Goal: Information Seeking & Learning: Find contact information

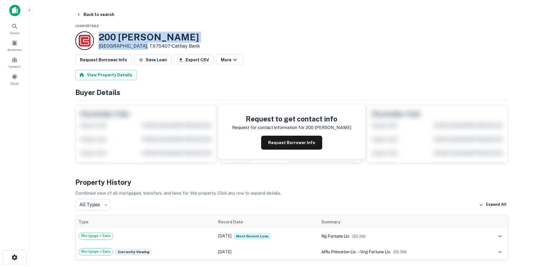
click at [124, 36] on h3 "200 [PERSON_NAME]" at bounding box center [149, 37] width 101 height 11
drag, startPoint x: 99, startPoint y: 37, endPoint x: 142, endPoint y: 46, distance: 44.3
click at [142, 46] on div "[STREET_ADDRESS][PERSON_NAME] • Cathay Bank" at bounding box center [149, 41] width 101 height 18
copy div "[STREET_ADDRESS][PERSON_NAME]"
click at [92, 16] on button "Back to search" at bounding box center [95, 14] width 42 height 10
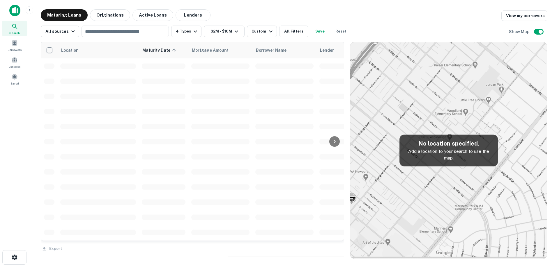
scroll to position [87, 0]
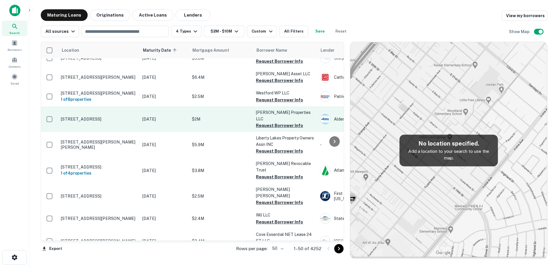
click at [141, 114] on td "[DATE]" at bounding box center [163, 119] width 49 height 26
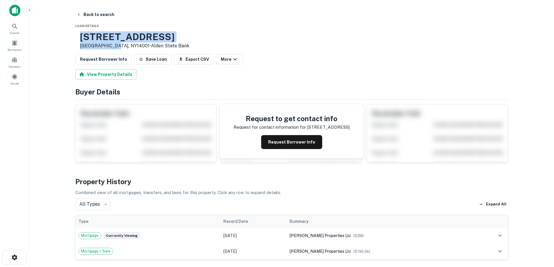
drag, startPoint x: 98, startPoint y: 38, endPoint x: 132, endPoint y: 47, distance: 35.2
click at [132, 47] on div "[STREET_ADDRESS] • Alden State Bank" at bounding box center [132, 40] width 114 height 18
click at [105, 15] on button "Back to search" at bounding box center [95, 14] width 42 height 10
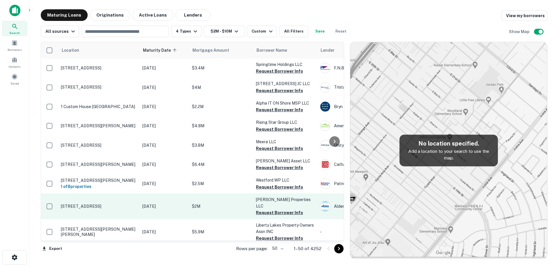
scroll to position [87, 0]
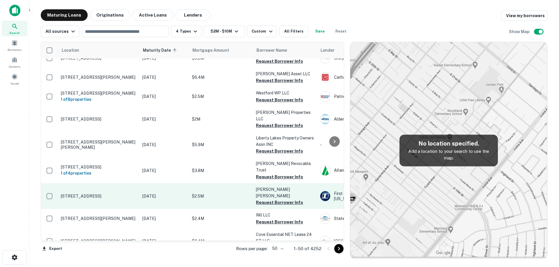
click at [135, 194] on p "[STREET_ADDRESS]" at bounding box center [99, 196] width 76 height 5
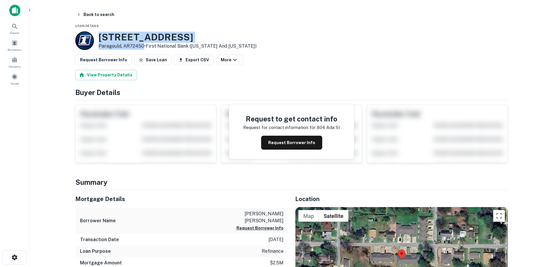
drag, startPoint x: 97, startPoint y: 38, endPoint x: 143, endPoint y: 42, distance: 45.7
click at [143, 44] on div "[STREET_ADDRESS] • First National Bank ([US_STATE] And [US_STATE])" at bounding box center [165, 40] width 181 height 19
copy div "[STREET_ADDRESS]"
click at [87, 15] on button "Back to search" at bounding box center [95, 14] width 42 height 10
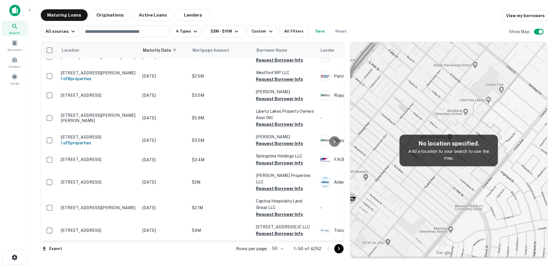
scroll to position [145, 0]
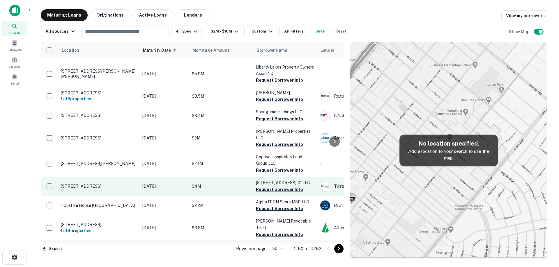
click at [127, 177] on td "[STREET_ADDRESS]" at bounding box center [98, 186] width 81 height 19
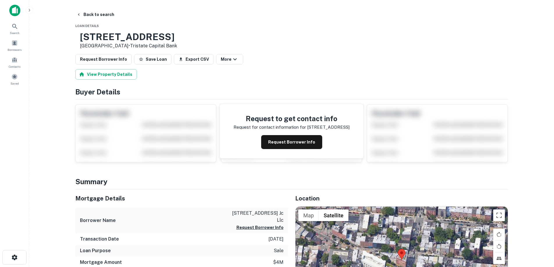
drag, startPoint x: 100, startPoint y: 37, endPoint x: 143, endPoint y: 46, distance: 43.8
click at [143, 47] on div "[STREET_ADDRESS] • Tristate Capital Bank" at bounding box center [128, 40] width 97 height 18
copy div "[STREET_ADDRESS]"
click at [297, 141] on button "Request Borrower Info" at bounding box center [291, 142] width 61 height 14
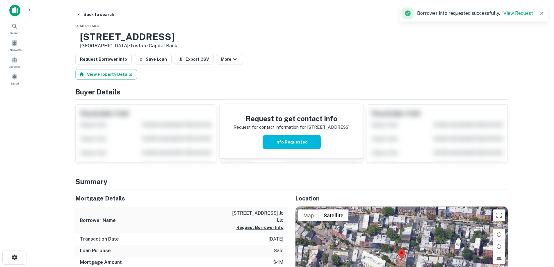
click at [128, 38] on h3 "[STREET_ADDRESS]" at bounding box center [128, 36] width 97 height 11
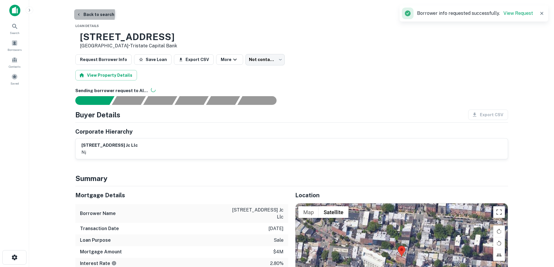
click at [90, 14] on button "Back to search" at bounding box center [95, 14] width 42 height 10
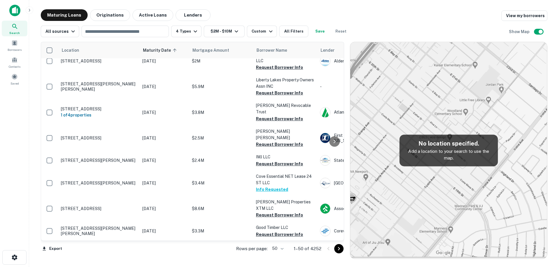
scroll to position [175, 0]
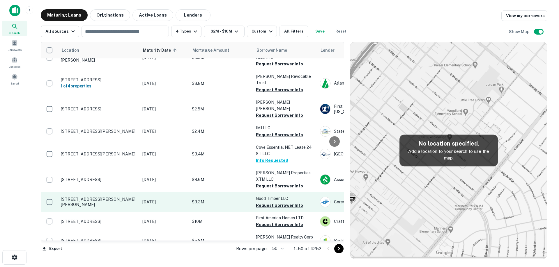
click at [134, 197] on p "[STREET_ADDRESS][PERSON_NAME][PERSON_NAME]" at bounding box center [99, 202] width 76 height 10
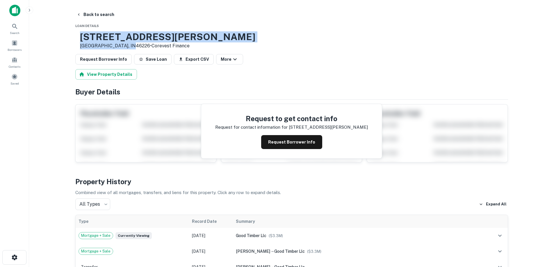
drag, startPoint x: 103, startPoint y: 39, endPoint x: 145, endPoint y: 46, distance: 43.4
click at [145, 46] on div "[STREET_ADDRESS][PERSON_NAME][PERSON_NAME] • Corevest Finance" at bounding box center [167, 40] width 175 height 18
click at [93, 16] on button "Back to search" at bounding box center [95, 14] width 42 height 10
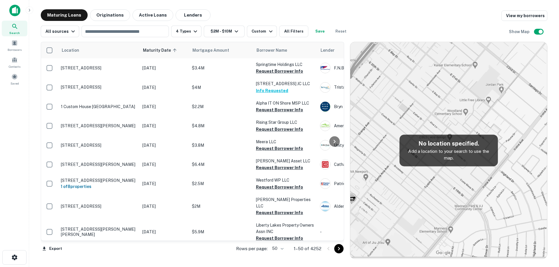
scroll to position [175, 0]
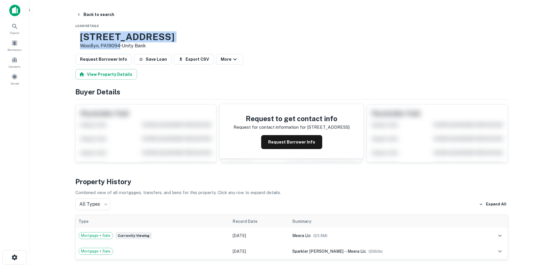
drag, startPoint x: 99, startPoint y: 35, endPoint x: 139, endPoint y: 47, distance: 41.4
click at [139, 47] on div "[STREET_ADDRESS] • Unity Bank" at bounding box center [127, 40] width 95 height 18
copy div "[STREET_ADDRESS]"
click at [105, 19] on button "Back to search" at bounding box center [95, 14] width 42 height 10
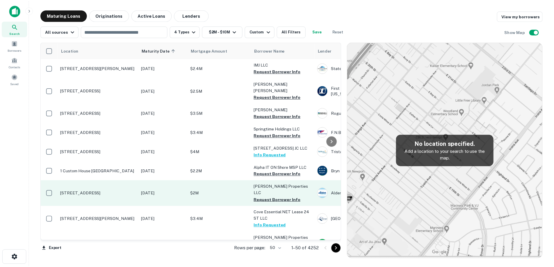
scroll to position [175, 0]
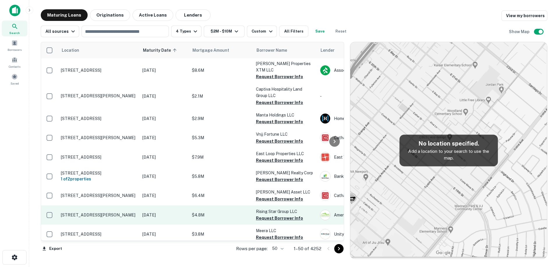
click at [138, 206] on td "[STREET_ADDRESS][PERSON_NAME]" at bounding box center [98, 215] width 81 height 19
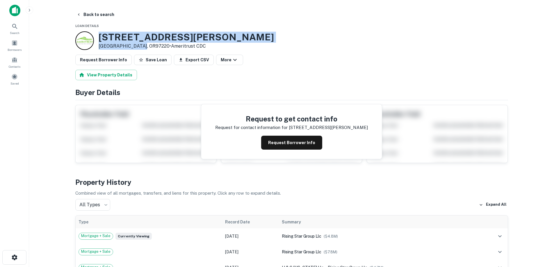
drag, startPoint x: 135, startPoint y: 45, endPoint x: 139, endPoint y: 47, distance: 4.4
click at [139, 47] on div "[STREET_ADDRESS][PERSON_NAME] • Ameritrust CDC" at bounding box center [186, 41] width 175 height 18
copy div "[STREET_ADDRESS][PERSON_NAME]"
click at [156, 32] on h3 "[STREET_ADDRESS][PERSON_NAME]" at bounding box center [186, 37] width 175 height 11
drag, startPoint x: 99, startPoint y: 38, endPoint x: 139, endPoint y: 45, distance: 40.5
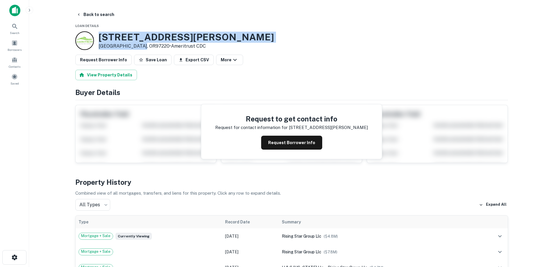
click at [139, 45] on div "[STREET_ADDRESS][PERSON_NAME] • Ameritrust CDC" at bounding box center [186, 41] width 175 height 18
click at [134, 42] on h3 "[STREET_ADDRESS][PERSON_NAME]" at bounding box center [186, 37] width 175 height 11
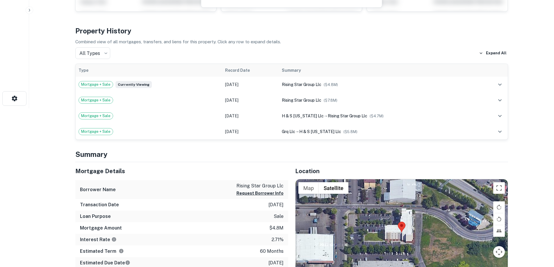
scroll to position [175, 0]
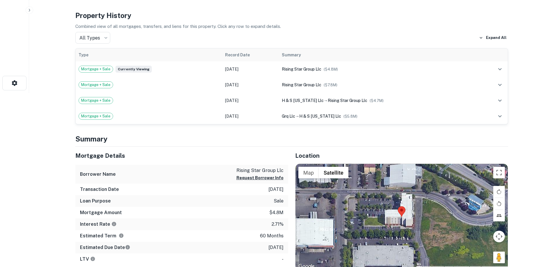
drag, startPoint x: 251, startPoint y: 164, endPoint x: 283, endPoint y: 219, distance: 63.9
click at [283, 219] on div "Mortgage Details Borrower Name rising star group llc Request Borrower Info Tran…" at bounding box center [181, 206] width 213 height 118
click at [273, 186] on p "[DATE]" at bounding box center [276, 189] width 15 height 7
drag, startPoint x: 260, startPoint y: 161, endPoint x: 283, endPoint y: 225, distance: 67.9
click at [283, 225] on div "Mortgage Details Borrower Name rising star group llc Request Borrower Info Tran…" at bounding box center [181, 206] width 213 height 118
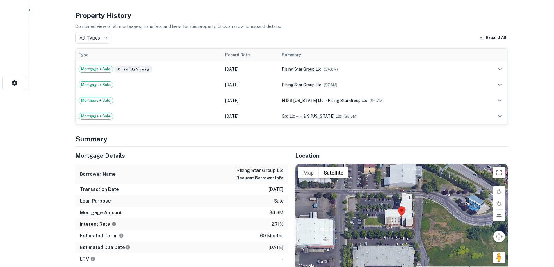
click at [283, 244] on p "[DATE]" at bounding box center [276, 247] width 15 height 7
drag, startPoint x: 285, startPoint y: 221, endPoint x: 76, endPoint y: 112, distance: 235.7
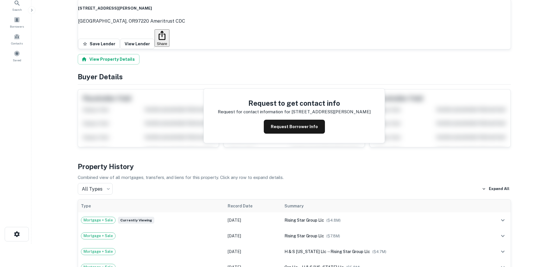
scroll to position [0, 0]
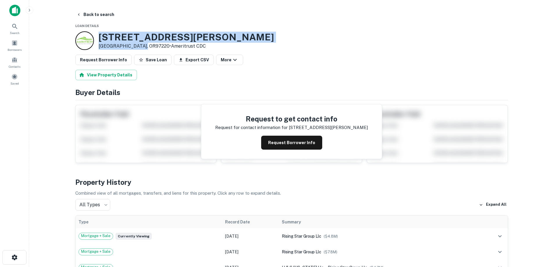
drag, startPoint x: 97, startPoint y: 36, endPoint x: 140, endPoint y: 45, distance: 43.7
click at [141, 46] on div "[STREET_ADDRESS][PERSON_NAME] • Ameritrust CDC" at bounding box center [174, 40] width 199 height 19
copy div "[STREET_ADDRESS][PERSON_NAME]"
click at [300, 150] on button "Request Borrower Info" at bounding box center [291, 143] width 61 height 14
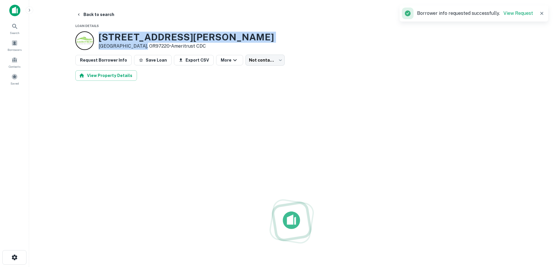
click at [173, 36] on h3 "[STREET_ADDRESS][PERSON_NAME]" at bounding box center [186, 37] width 175 height 11
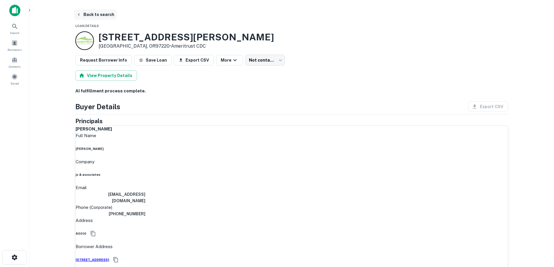
click at [104, 14] on button "Back to search" at bounding box center [95, 14] width 42 height 10
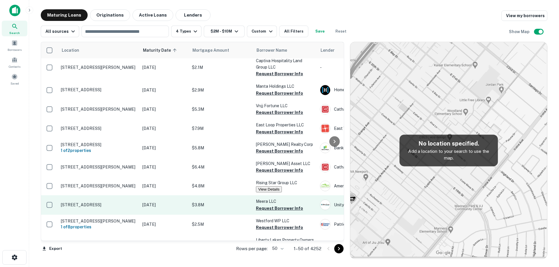
scroll to position [204, 0]
click at [170, 201] on p "[DATE]" at bounding box center [164, 204] width 44 height 6
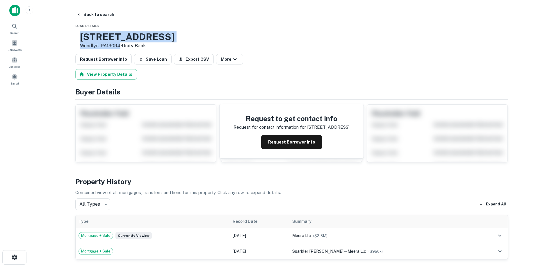
drag, startPoint x: 98, startPoint y: 36, endPoint x: 138, endPoint y: 44, distance: 41.3
click at [138, 44] on div "[STREET_ADDRESS] • Unity Bank" at bounding box center [124, 40] width 99 height 18
copy div "[STREET_ADDRESS]"
click at [94, 17] on button "Back to search" at bounding box center [95, 14] width 42 height 10
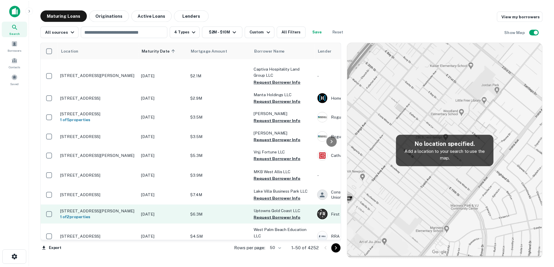
scroll to position [378, 0]
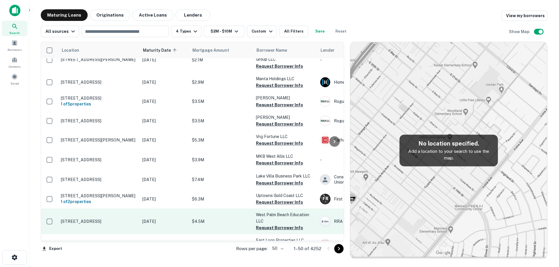
click at [133, 219] on p "[STREET_ADDRESS]" at bounding box center [99, 221] width 76 height 5
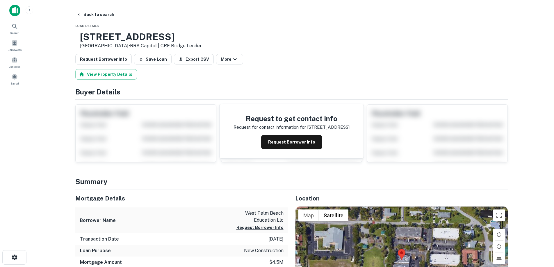
click at [102, 35] on h3 "[STREET_ADDRESS]" at bounding box center [141, 36] width 122 height 11
drag, startPoint x: 100, startPoint y: 35, endPoint x: 158, endPoint y: 45, distance: 59.3
click at [158, 45] on div "[STREET_ADDRESS] • RRA Capital | CRE Bridge Lender" at bounding box center [141, 40] width 122 height 18
copy div "[STREET_ADDRESS]"
click at [275, 144] on button "Request Borrower Info" at bounding box center [291, 142] width 61 height 14
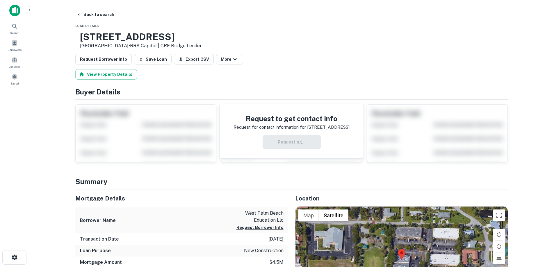
click at [164, 33] on h3 "[STREET_ADDRESS]" at bounding box center [141, 36] width 122 height 11
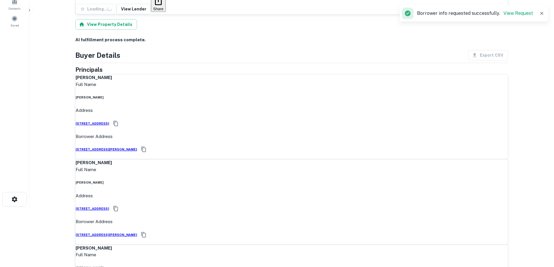
scroll to position [87, 0]
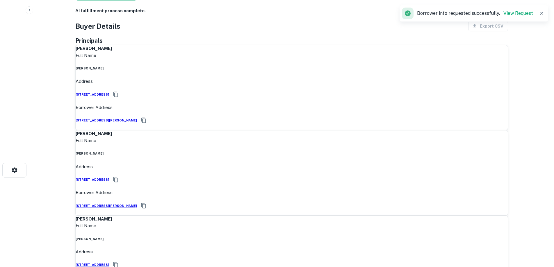
drag, startPoint x: 481, startPoint y: 130, endPoint x: 493, endPoint y: 128, distance: 12.7
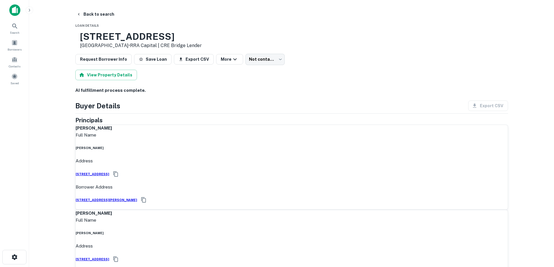
scroll to position [0, 0]
click at [139, 41] on h3 "[STREET_ADDRESS]" at bounding box center [141, 36] width 122 height 11
click at [138, 44] on p "[GEOGRAPHIC_DATA] • RRA Capital | CRE Bridge Lender" at bounding box center [141, 45] width 122 height 7
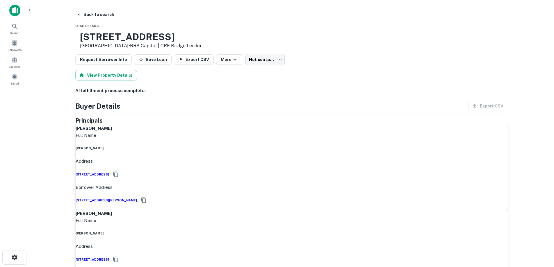
click at [138, 44] on p "[GEOGRAPHIC_DATA] • RRA Capital | CRE Bridge Lender" at bounding box center [141, 45] width 122 height 7
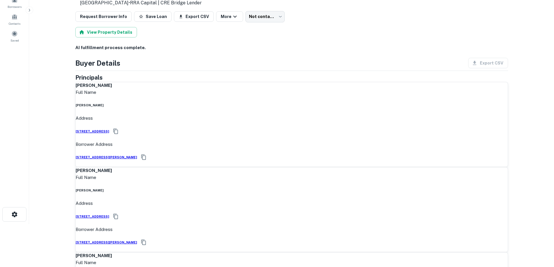
scroll to position [58, 0]
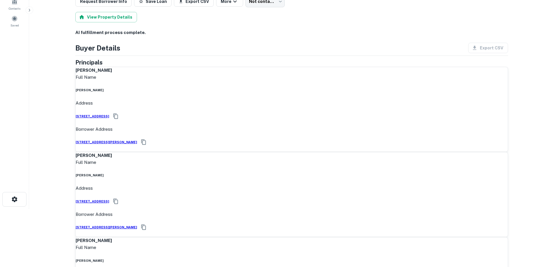
copy h6 "[PHONE_NUMBER]"
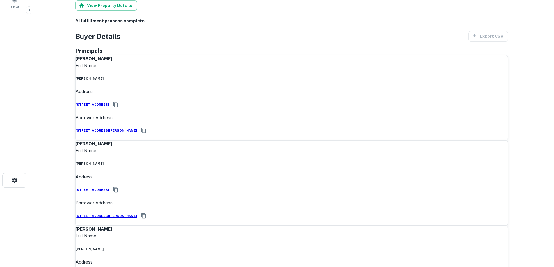
scroll to position [87, 0]
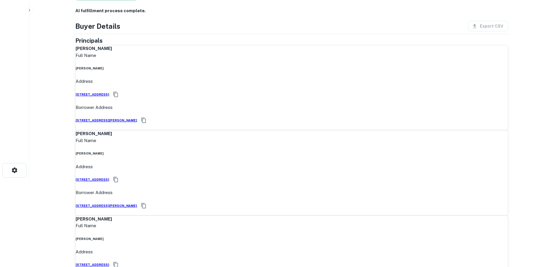
drag, startPoint x: 298, startPoint y: 100, endPoint x: 360, endPoint y: 166, distance: 90.6
drag, startPoint x: 361, startPoint y: 198, endPoint x: 301, endPoint y: 105, distance: 110.4
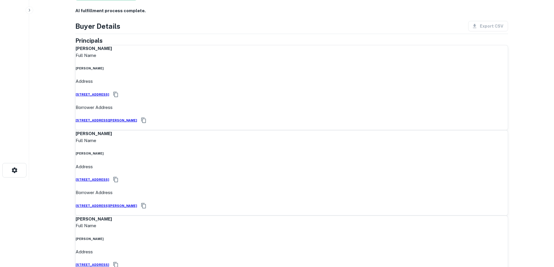
drag, startPoint x: 300, startPoint y: 102, endPoint x: 359, endPoint y: 210, distance: 122.4
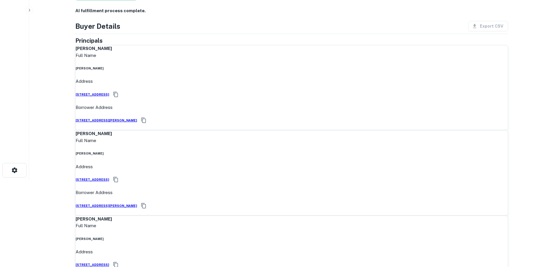
copy h6 "[PHONE_NUMBER]"
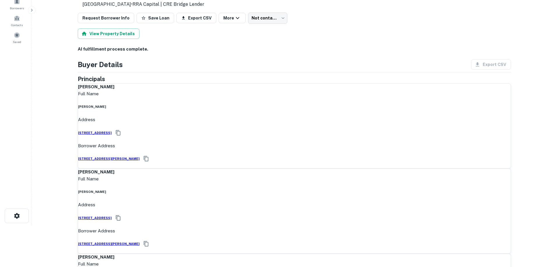
scroll to position [0, 0]
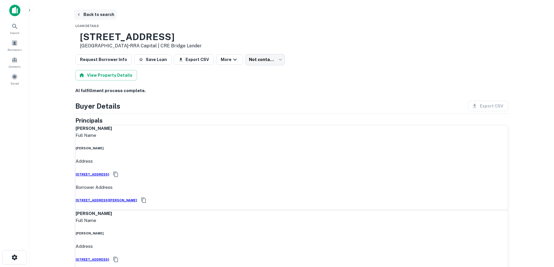
click at [98, 16] on button "Back to search" at bounding box center [95, 14] width 42 height 10
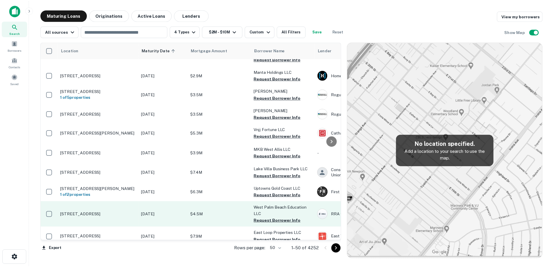
scroll to position [407, 0]
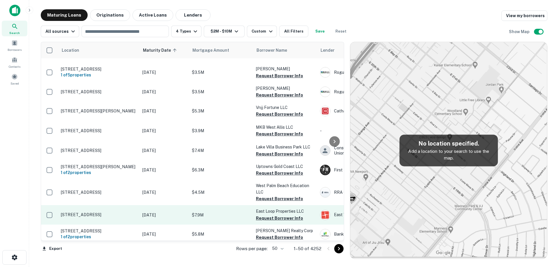
click at [131, 212] on p "[STREET_ADDRESS]" at bounding box center [99, 214] width 76 height 5
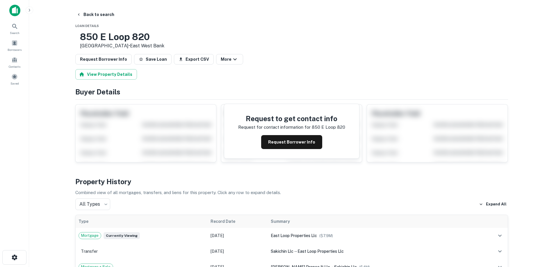
drag, startPoint x: 97, startPoint y: 33, endPoint x: 142, endPoint y: 45, distance: 46.3
click at [142, 45] on div "[STREET_ADDRESS] • [GEOGRAPHIC_DATA]" at bounding box center [119, 40] width 89 height 18
click at [287, 143] on button "Request Borrower Info" at bounding box center [291, 142] width 61 height 14
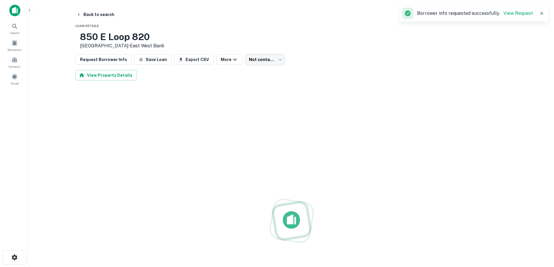
click at [136, 36] on h3 "850 E Loop 820" at bounding box center [122, 36] width 84 height 11
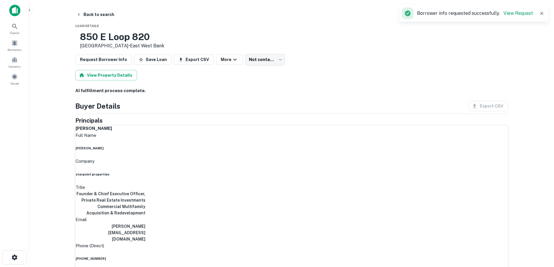
click at [255, 176] on h6 "starpoint properties" at bounding box center [292, 174] width 432 height 5
click at [255, 175] on h6 "starpoint properties" at bounding box center [292, 174] width 432 height 5
click at [239, 169] on div "Company starpoint properties" at bounding box center [292, 167] width 432 height 19
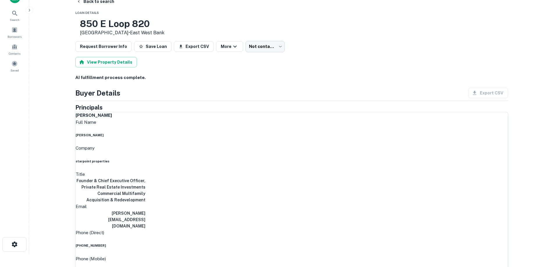
scroll to position [29, 0]
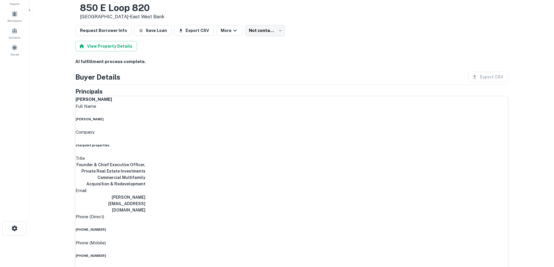
click at [273, 254] on h6 "[PHONE_NUMBER]" at bounding box center [292, 256] width 432 height 5
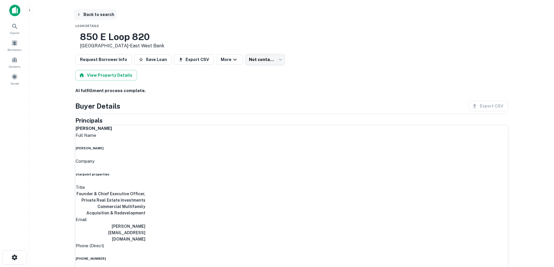
click at [102, 15] on button "Back to search" at bounding box center [95, 14] width 42 height 10
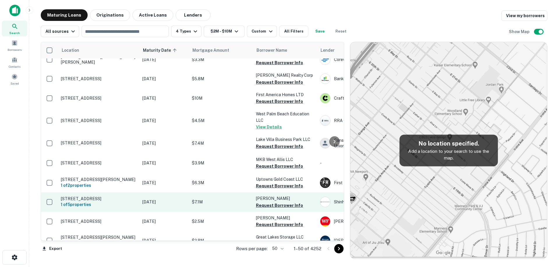
scroll to position [459, 0]
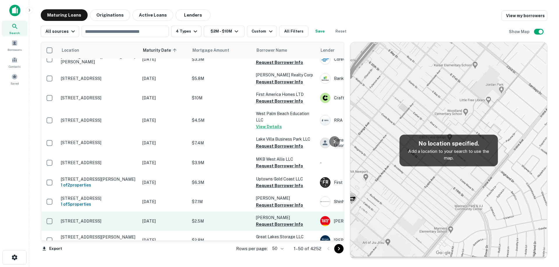
click at [132, 219] on p "[STREET_ADDRESS]" at bounding box center [99, 221] width 76 height 5
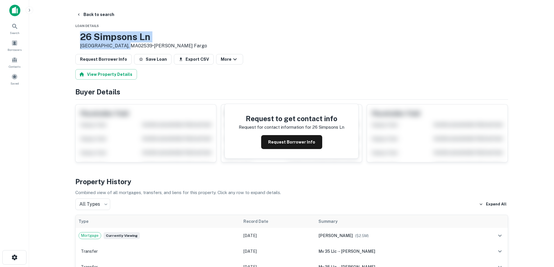
drag, startPoint x: 98, startPoint y: 33, endPoint x: 147, endPoint y: 45, distance: 50.4
click at [147, 45] on div "[STREET_ADDRESS] • [PERSON_NAME] Fargo" at bounding box center [141, 40] width 132 height 18
click at [91, 13] on button "Back to search" at bounding box center [95, 14] width 42 height 10
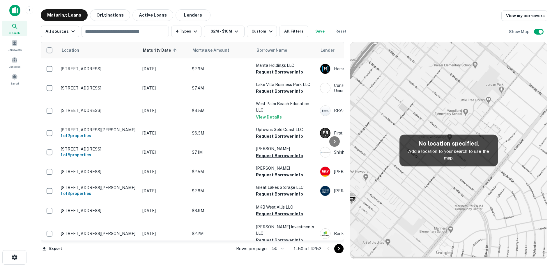
scroll to position [517, 0]
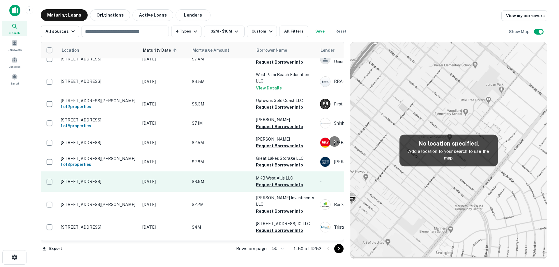
click at [127, 179] on p "[STREET_ADDRESS]" at bounding box center [99, 181] width 76 height 5
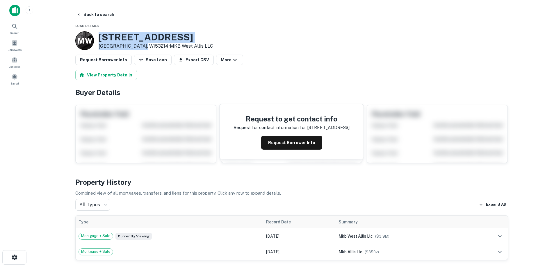
drag, startPoint x: 97, startPoint y: 36, endPoint x: 142, endPoint y: 44, distance: 45.3
click at [143, 45] on div "M W [STREET_ADDRESS] • MKB West Allis LLC" at bounding box center [144, 40] width 138 height 19
click at [102, 17] on button "Back to search" at bounding box center [95, 14] width 42 height 10
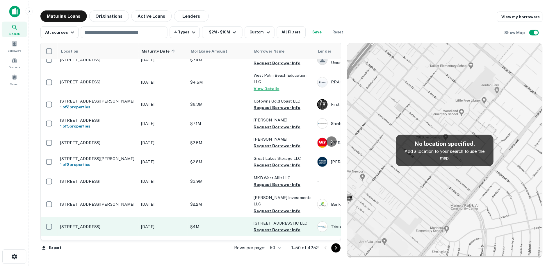
scroll to position [546, 0]
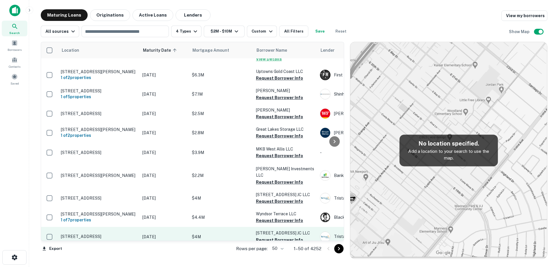
click at [175, 234] on p "[DATE]" at bounding box center [164, 237] width 44 height 6
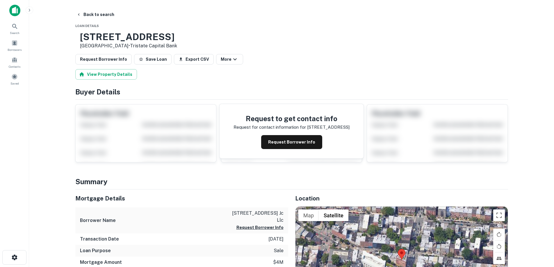
drag, startPoint x: 98, startPoint y: 36, endPoint x: 144, endPoint y: 48, distance: 47.3
click at [144, 48] on div "[STREET_ADDRESS] • Tristate Capital Bank" at bounding box center [126, 40] width 102 height 18
click at [285, 147] on button "Request Borrower Info" at bounding box center [291, 142] width 61 height 14
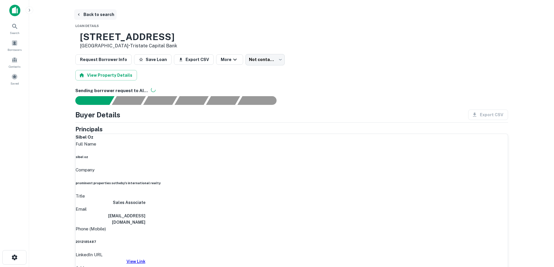
click at [104, 14] on button "Back to search" at bounding box center [95, 14] width 42 height 10
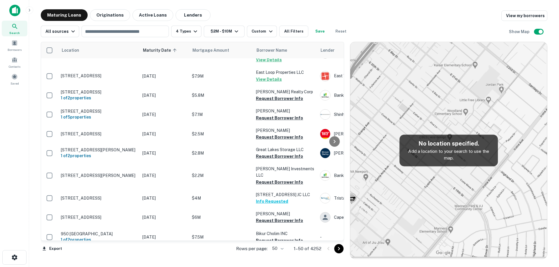
scroll to position [580, 0]
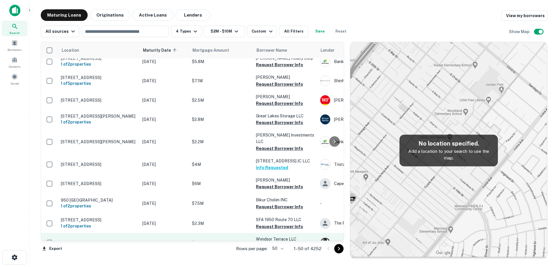
click at [152, 240] on p "[DATE]" at bounding box center [164, 243] width 44 height 6
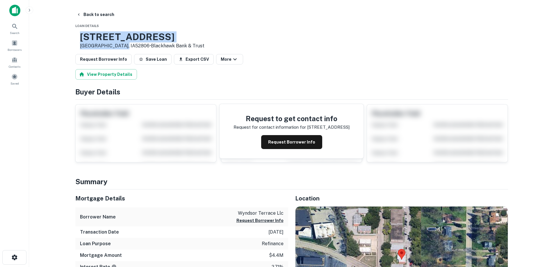
drag, startPoint x: 95, startPoint y: 35, endPoint x: 143, endPoint y: 45, distance: 48.2
click at [143, 45] on div "[STREET_ADDRESS][PERSON_NAME] • Blackhawk Bank & Trust" at bounding box center [139, 40] width 129 height 18
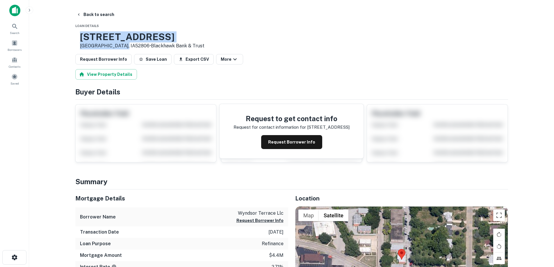
drag, startPoint x: 137, startPoint y: 37, endPoint x: 116, endPoint y: 39, distance: 20.5
click at [136, 37] on h3 "[STREET_ADDRESS]" at bounding box center [142, 36] width 125 height 11
click at [105, 37] on h3 "[STREET_ADDRESS]" at bounding box center [142, 36] width 125 height 11
drag, startPoint x: 96, startPoint y: 38, endPoint x: 141, endPoint y: 44, distance: 45.8
click at [141, 44] on div "[STREET_ADDRESS][PERSON_NAME] • Blackhawk Bank & Trust" at bounding box center [139, 40] width 129 height 18
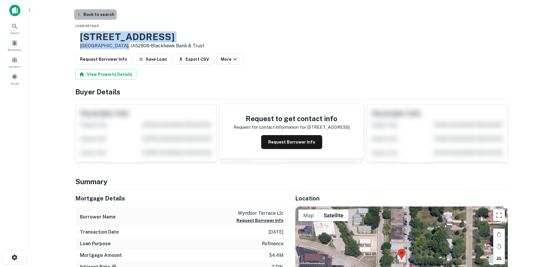
click at [106, 10] on button "Back to search" at bounding box center [95, 14] width 42 height 10
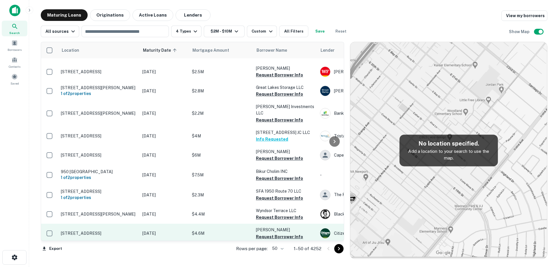
scroll to position [609, 0]
click at [127, 223] on td "[STREET_ADDRESS]" at bounding box center [98, 232] width 81 height 19
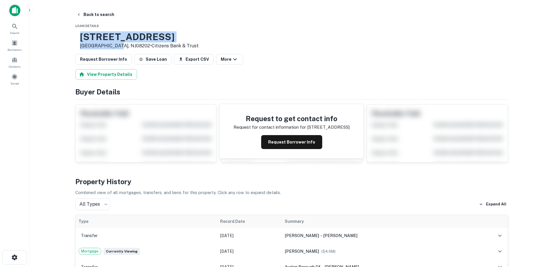
drag, startPoint x: 100, startPoint y: 36, endPoint x: 134, endPoint y: 45, distance: 36.1
click at [134, 45] on div "[STREET_ADDRESS] • Citizens Bank & Trust" at bounding box center [139, 40] width 119 height 18
click at [102, 12] on button "Back to search" at bounding box center [95, 14] width 42 height 10
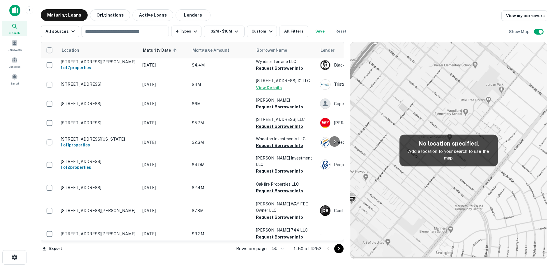
scroll to position [697, 0]
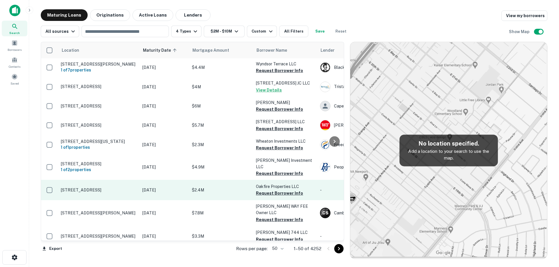
click at [134, 188] on p "[STREET_ADDRESS]" at bounding box center [99, 190] width 76 height 5
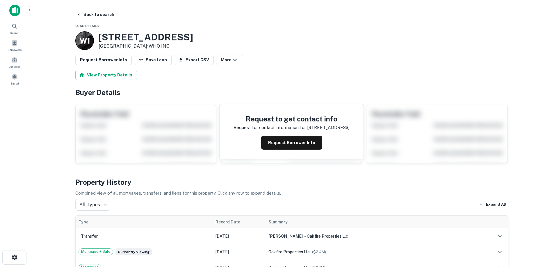
drag, startPoint x: 119, startPoint y: 40, endPoint x: 148, endPoint y: 47, distance: 29.5
click at [148, 47] on div "W I [STREET_ADDRESS] • WHO INC" at bounding box center [134, 40] width 118 height 19
click at [99, 15] on button "Back to search" at bounding box center [95, 14] width 42 height 10
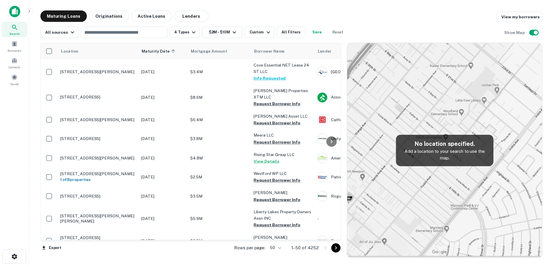
scroll to position [697, 0]
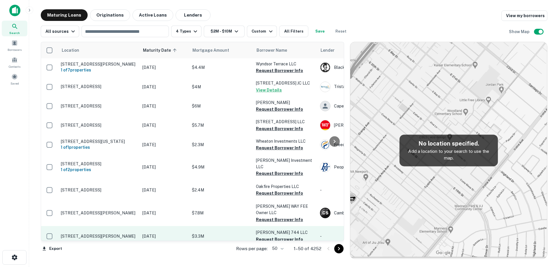
click at [121, 234] on p "[STREET_ADDRESS][PERSON_NAME]" at bounding box center [99, 236] width 76 height 5
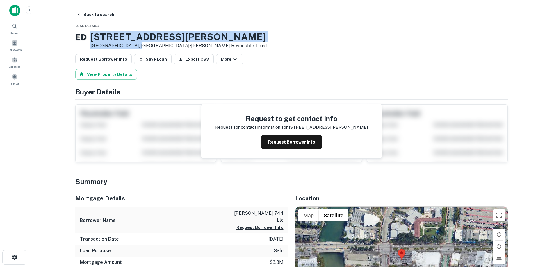
drag, startPoint x: 99, startPoint y: 34, endPoint x: 146, endPoint y: 46, distance: 48.8
click at [146, 46] on div "[STREET_ADDRESS][PERSON_NAME] • [PERSON_NAME] Revocable Trust" at bounding box center [178, 40] width 177 height 18
click at [290, 140] on button "Request Borrower Info" at bounding box center [291, 142] width 61 height 14
click at [154, 38] on h3 "[STREET_ADDRESS][PERSON_NAME]" at bounding box center [178, 36] width 177 height 11
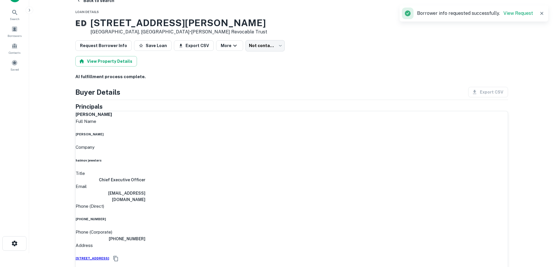
scroll to position [29, 0]
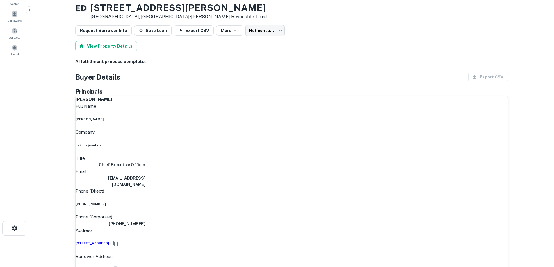
click at [277, 202] on h6 "[PHONE_NUMBER]" at bounding box center [292, 204] width 432 height 5
click at [278, 202] on h6 "[PHONE_NUMBER]" at bounding box center [292, 204] width 432 height 5
click at [145, 221] on h6 "[PHONE_NUMBER]" at bounding box center [111, 224] width 70 height 6
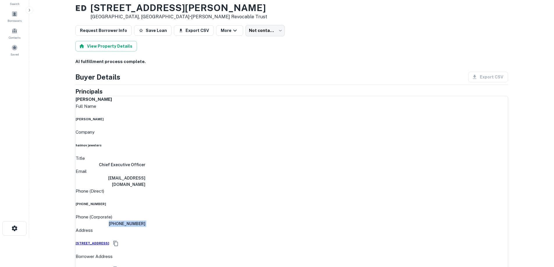
click at [145, 221] on h6 "[PHONE_NUMBER]" at bounding box center [111, 224] width 70 height 6
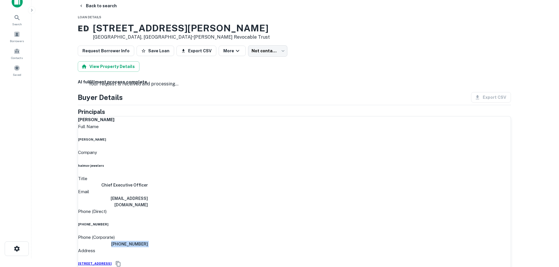
scroll to position [0, 0]
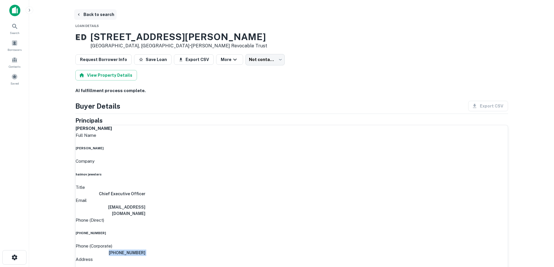
click at [98, 12] on button "Back to search" at bounding box center [95, 14] width 42 height 10
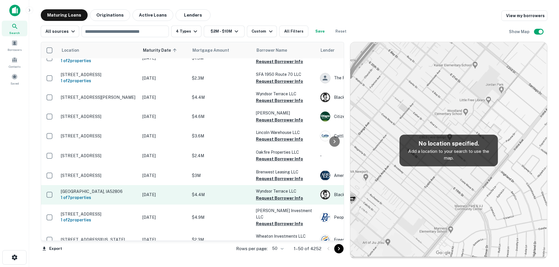
scroll to position [723, 0]
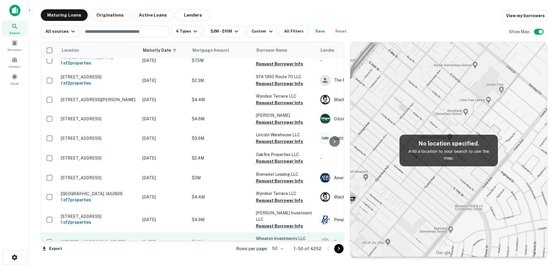
click at [148, 239] on p "[DATE]" at bounding box center [164, 242] width 44 height 6
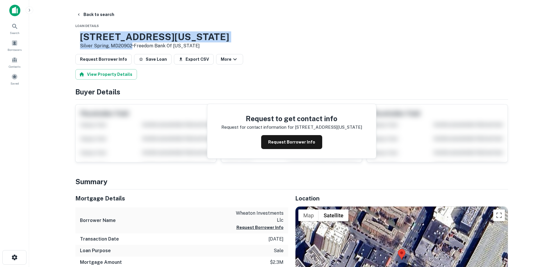
drag, startPoint x: 118, startPoint y: 38, endPoint x: 150, endPoint y: 45, distance: 32.6
click at [150, 45] on div "[STREET_ADDRESS][US_STATE] • Freedom Bank Of [US_STATE]" at bounding box center [154, 40] width 149 height 18
click at [96, 14] on button "Back to search" at bounding box center [95, 14] width 42 height 10
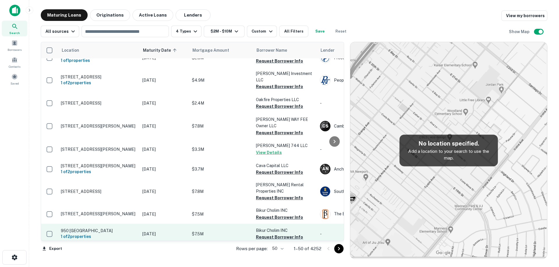
scroll to position [784, 0]
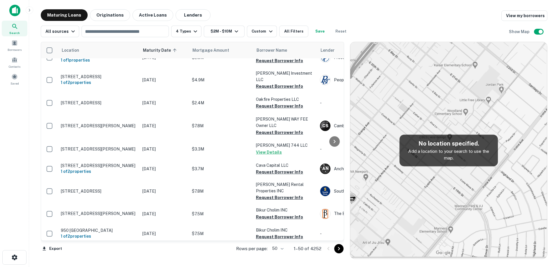
click at [169, 244] on td "[DATE]" at bounding box center [163, 253] width 49 height 19
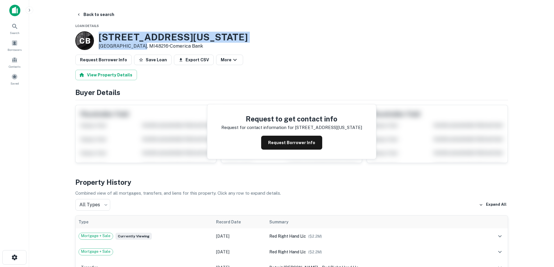
drag, startPoint x: 96, startPoint y: 34, endPoint x: 134, endPoint y: 43, distance: 39.0
click at [136, 45] on div "C B [STREET_ADDRESS][US_STATE] • Comerica Bank" at bounding box center [161, 40] width 173 height 19
click at [275, 140] on button "Request Borrower Info" at bounding box center [291, 143] width 61 height 14
click at [161, 40] on h3 "[STREET_ADDRESS][US_STATE]" at bounding box center [173, 37] width 149 height 11
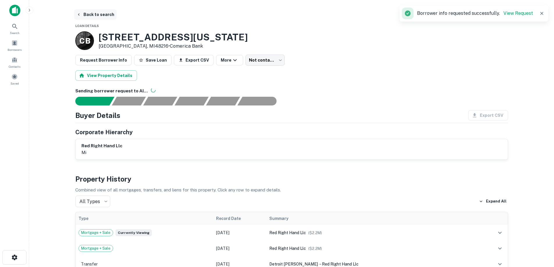
click at [98, 18] on button "Back to search" at bounding box center [95, 14] width 42 height 10
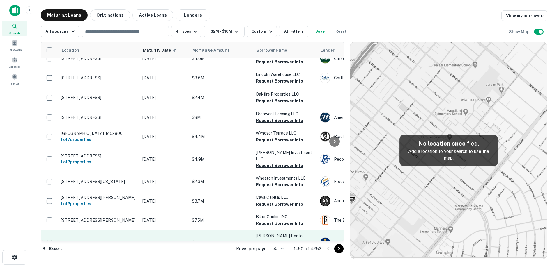
scroll to position [782, 0]
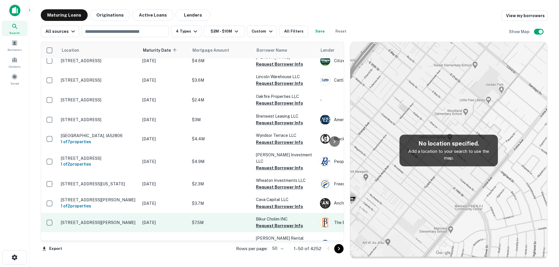
click at [140, 213] on td "[DATE]" at bounding box center [163, 222] width 49 height 19
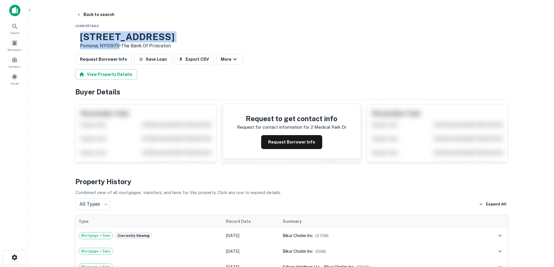
drag, startPoint x: 99, startPoint y: 35, endPoint x: 138, endPoint y: 45, distance: 40.3
click at [138, 45] on div "[STREET_ADDRESS][PERSON_NAME] • The Bank Of Princeton" at bounding box center [127, 40] width 95 height 18
drag, startPoint x: 82, startPoint y: 8, endPoint x: 87, endPoint y: 13, distance: 7.4
click at [86, 12] on main "Back to search Loan Details [STREET_ADDRESS][PERSON_NAME] • The Bank Of Princet…" at bounding box center [291, 133] width 525 height 267
click at [103, 16] on button "Back to search" at bounding box center [95, 14] width 42 height 10
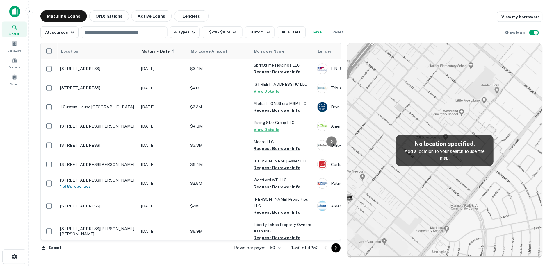
scroll to position [782, 0]
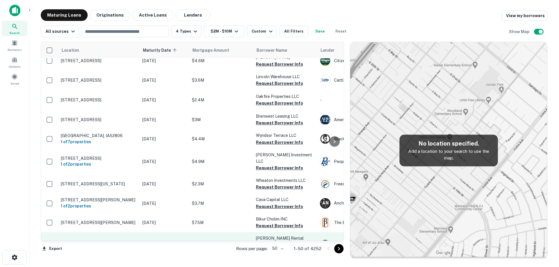
click at [150, 242] on p "[DATE]" at bounding box center [164, 245] width 44 height 6
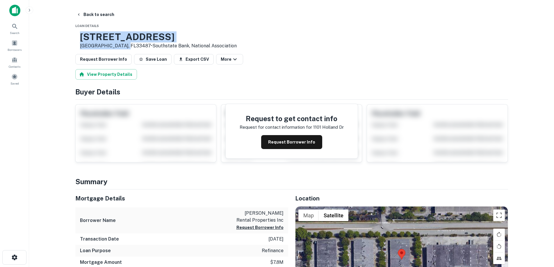
drag, startPoint x: 98, startPoint y: 33, endPoint x: 144, endPoint y: 47, distance: 48.1
click at [144, 47] on div "[STREET_ADDRESS] • Southstate Bank, National Association" at bounding box center [155, 40] width 161 height 18
click at [279, 141] on button "Request Borrower Info" at bounding box center [291, 142] width 61 height 14
click at [139, 35] on h3 "[STREET_ADDRESS]" at bounding box center [158, 36] width 157 height 11
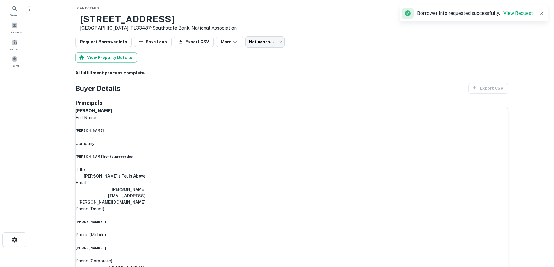
scroll to position [29, 0]
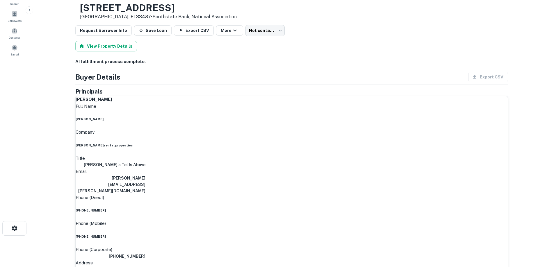
drag, startPoint x: 263, startPoint y: 129, endPoint x: 281, endPoint y: 128, distance: 18.6
click at [281, 122] on h6 "[PERSON_NAME]" at bounding box center [292, 119] width 432 height 5
click at [271, 148] on h6 "[PERSON_NAME] rental properties" at bounding box center [292, 145] width 432 height 5
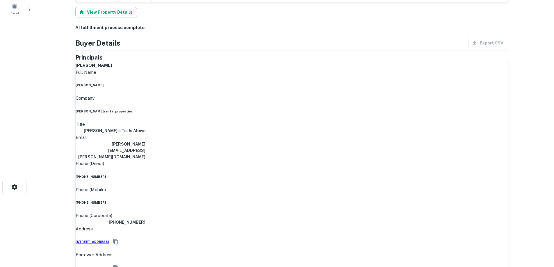
scroll to position [58, 0]
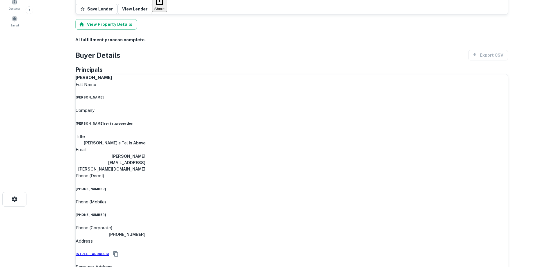
click at [270, 213] on h6 "[PHONE_NUMBER]" at bounding box center [292, 215] width 432 height 5
click at [269, 213] on h6 "[PHONE_NUMBER]" at bounding box center [292, 215] width 432 height 5
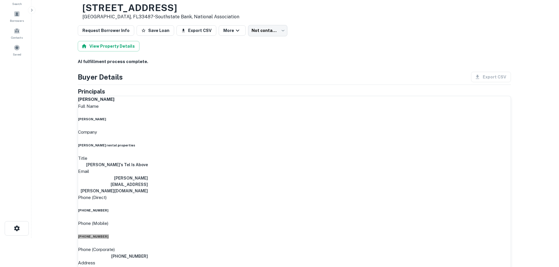
scroll to position [0, 0]
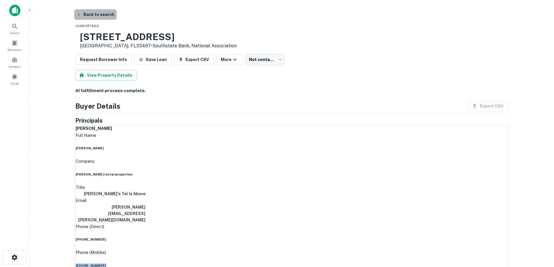
click at [104, 17] on button "Back to search" at bounding box center [95, 14] width 42 height 10
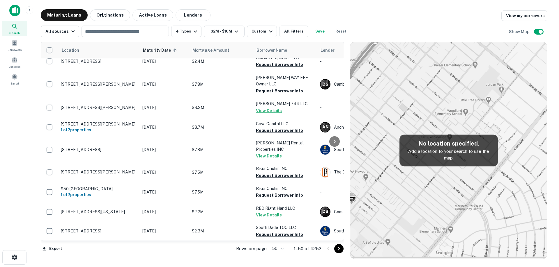
scroll to position [834, 0]
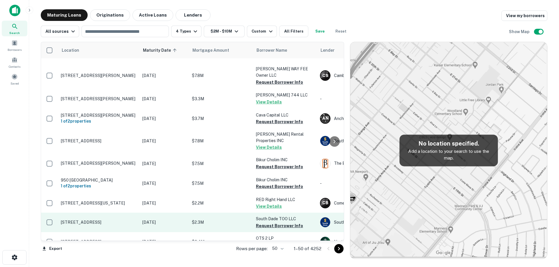
click at [138, 213] on td "[STREET_ADDRESS]" at bounding box center [98, 222] width 81 height 19
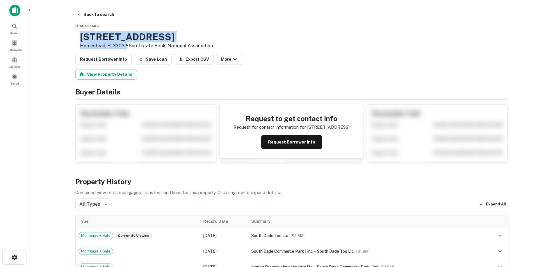
drag, startPoint x: 100, startPoint y: 37, endPoint x: 145, endPoint y: 46, distance: 45.7
click at [145, 46] on div "[STREET_ADDRESS] • Southstate Bank, National Association" at bounding box center [146, 40] width 133 height 18
click at [98, 9] on main "Back to search Loan Details [STREET_ADDRESS] • Southstate Bank, National Associ…" at bounding box center [291, 133] width 525 height 267
click at [100, 11] on button "Back to search" at bounding box center [95, 14] width 42 height 10
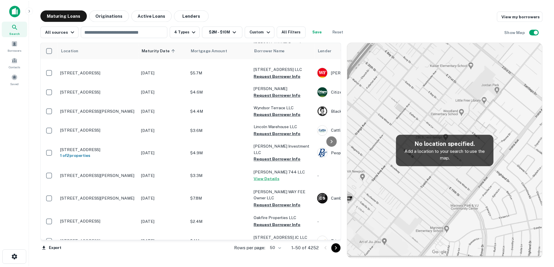
scroll to position [831, 0]
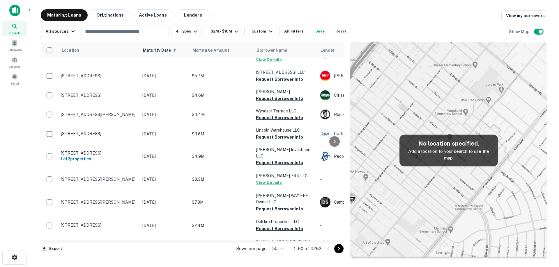
click at [281, 250] on body "Search Borrowers Contacts Saved Maturing Loans Originations Active Loans Lender…" at bounding box center [279, 133] width 559 height 267
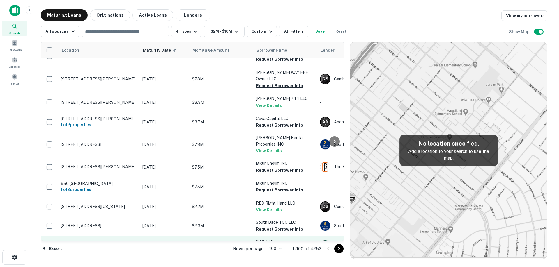
click at [139, 236] on td "[DATE]" at bounding box center [163, 245] width 49 height 19
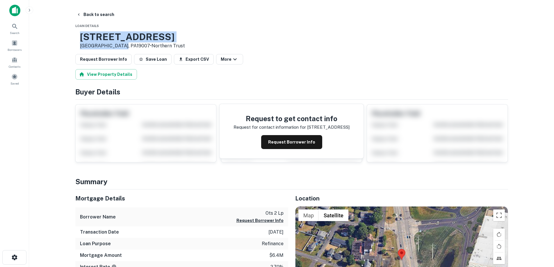
drag, startPoint x: 101, startPoint y: 36, endPoint x: 129, endPoint y: 44, distance: 28.9
click at [135, 45] on div "[STREET_ADDRESS] • Northern Trust" at bounding box center [132, 40] width 105 height 18
click at [278, 144] on button "Request Borrower Info" at bounding box center [291, 142] width 61 height 14
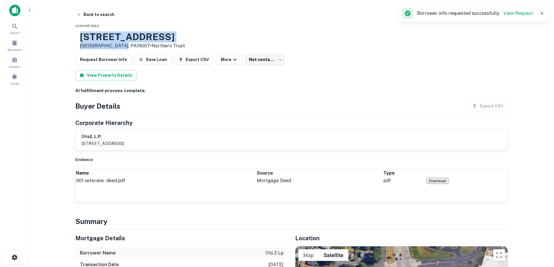
click at [139, 37] on h3 "[STREET_ADDRESS]" at bounding box center [132, 36] width 105 height 11
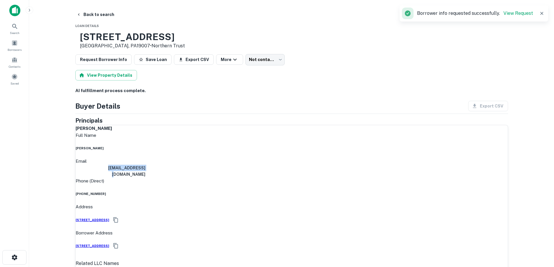
drag, startPoint x: 242, startPoint y: 173, endPoint x: 285, endPoint y: 177, distance: 42.6
click at [285, 177] on div "Email [EMAIL_ADDRESS][DOMAIN_NAME]" at bounding box center [292, 168] width 432 height 20
click at [284, 178] on div "Email [EMAIL_ADDRESS][DOMAIN_NAME]" at bounding box center [292, 168] width 432 height 20
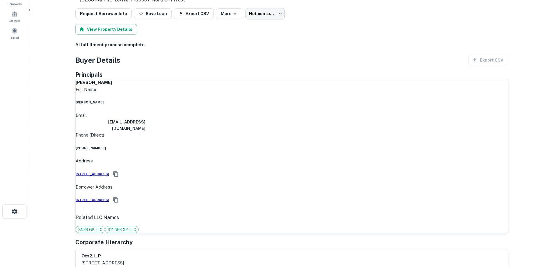
scroll to position [58, 0]
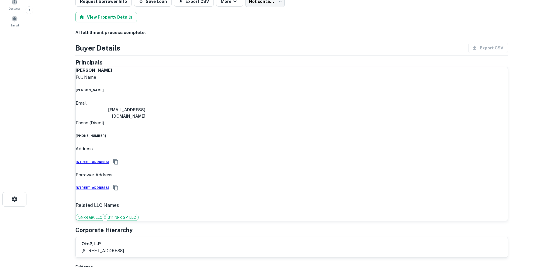
click at [145, 118] on h6 "[EMAIL_ADDRESS][DOMAIN_NAME]" at bounding box center [111, 113] width 70 height 13
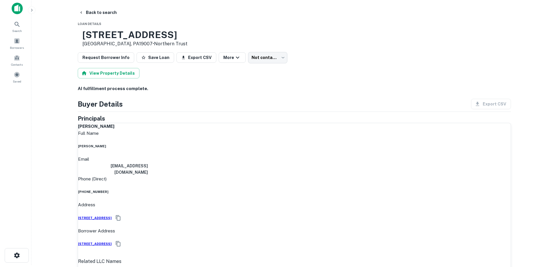
scroll to position [0, 0]
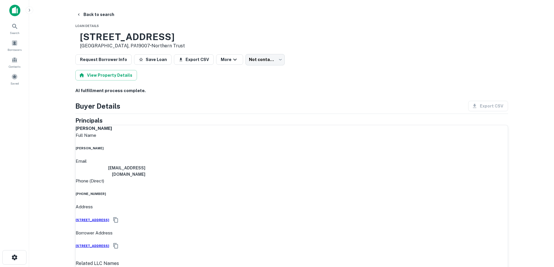
click at [145, 174] on h6 "[EMAIL_ADDRESS][DOMAIN_NAME]" at bounding box center [111, 171] width 70 height 13
click at [145, 175] on h6 "[EMAIL_ADDRESS][DOMAIN_NAME]" at bounding box center [111, 171] width 70 height 13
click at [145, 171] on h6 "[EMAIL_ADDRESS][DOMAIN_NAME]" at bounding box center [111, 171] width 70 height 13
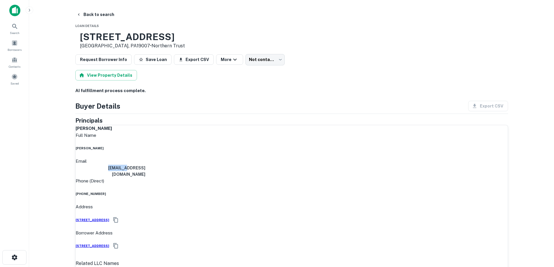
click at [145, 171] on h6 "[EMAIL_ADDRESS][DOMAIN_NAME]" at bounding box center [111, 171] width 70 height 13
click at [116, 39] on h3 "[STREET_ADDRESS]" at bounding box center [132, 36] width 105 height 11
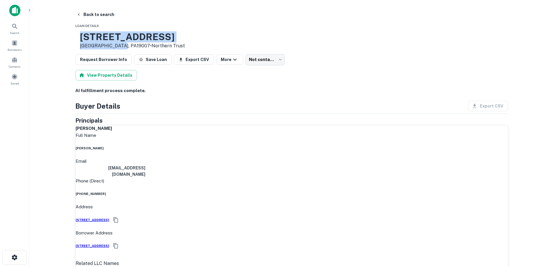
drag, startPoint x: 101, startPoint y: 37, endPoint x: 133, endPoint y: 46, distance: 33.3
click at [133, 46] on div "[STREET_ADDRESS] • Northern Trust" at bounding box center [132, 40] width 105 height 18
click at [96, 11] on button "Back to search" at bounding box center [95, 14] width 42 height 10
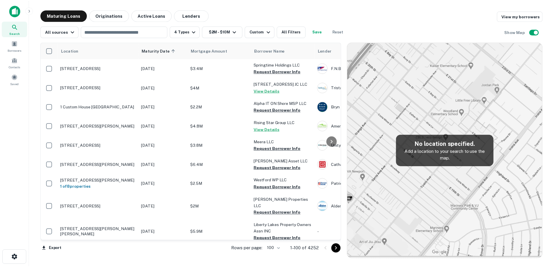
scroll to position [831, 0]
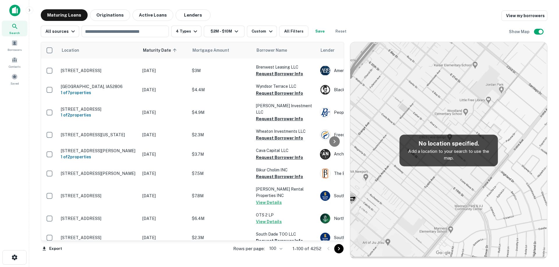
click at [130, 248] on td "[STREET_ADDRESS][PERSON_NAME]" at bounding box center [98, 257] width 81 height 19
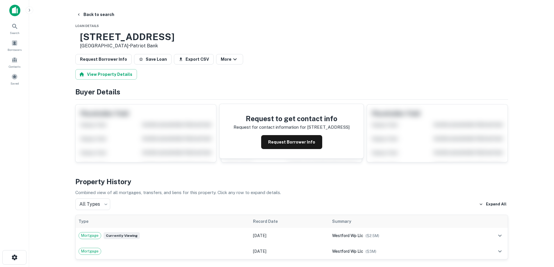
drag, startPoint x: 99, startPoint y: 35, endPoint x: 143, endPoint y: 45, distance: 45.6
click at [143, 45] on div "[STREET_ADDRESS][PERSON_NAME] • Patriot Bank" at bounding box center [124, 40] width 99 height 18
click at [281, 138] on button "Request Borrower Info" at bounding box center [291, 142] width 61 height 14
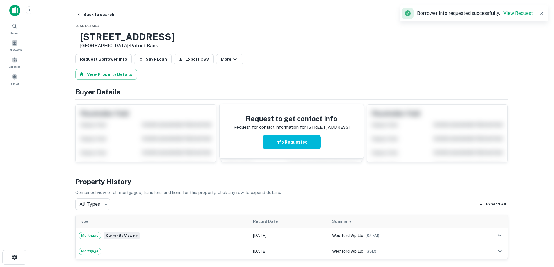
click at [133, 35] on h3 "[STREET_ADDRESS]" at bounding box center [127, 36] width 95 height 11
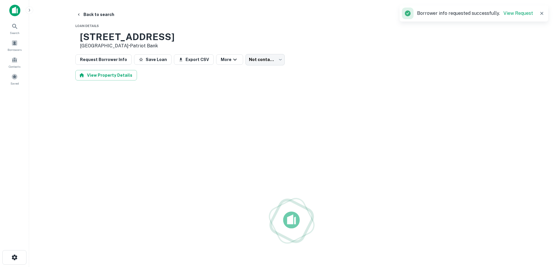
click at [133, 35] on h3 "[STREET_ADDRESS]" at bounding box center [127, 36] width 95 height 11
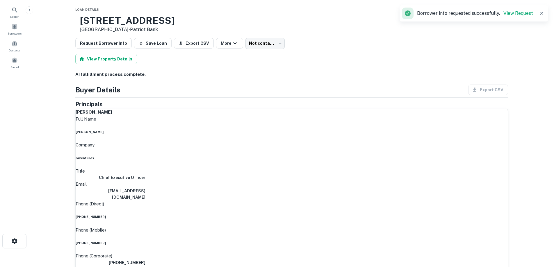
scroll to position [29, 0]
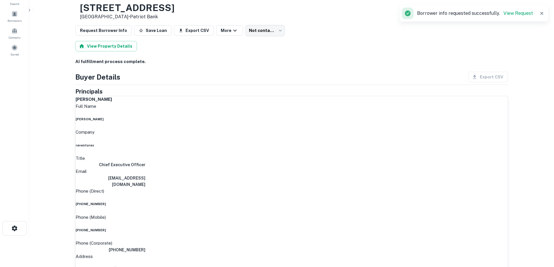
click at [268, 145] on h6 "raventures" at bounding box center [292, 145] width 432 height 5
click at [145, 175] on h6 "[EMAIL_ADDRESS][DOMAIN_NAME]" at bounding box center [111, 181] width 70 height 13
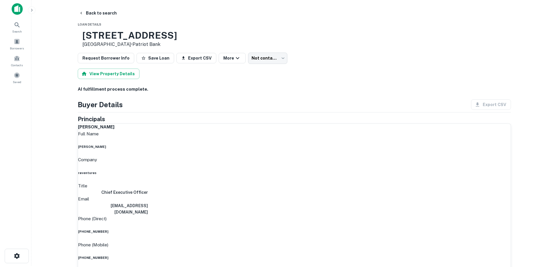
scroll to position [0, 0]
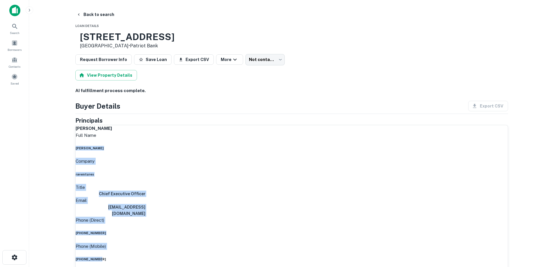
drag, startPoint x: 251, startPoint y: 155, endPoint x: 279, endPoint y: 231, distance: 81.0
click at [279, 231] on div "Full Name [PERSON_NAME] Company raventures Title Chief Executive Officer Email …" at bounding box center [292, 233] width 432 height 203
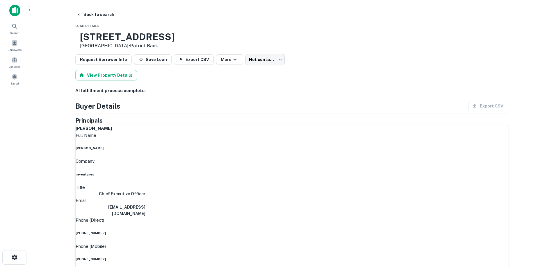
click at [284, 257] on h6 "[PHONE_NUMBER]" at bounding box center [292, 259] width 432 height 5
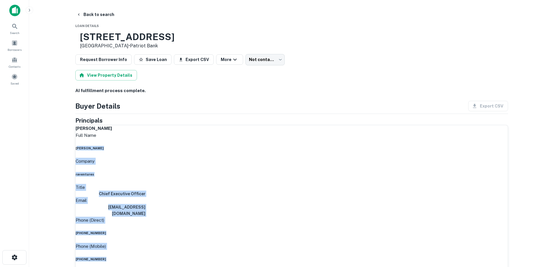
drag, startPoint x: 286, startPoint y: 244, endPoint x: 258, endPoint y: 158, distance: 90.5
click at [259, 158] on div "Full Name [PERSON_NAME] Company raventures Title Chief Executive Officer Email …" at bounding box center [292, 233] width 432 height 203
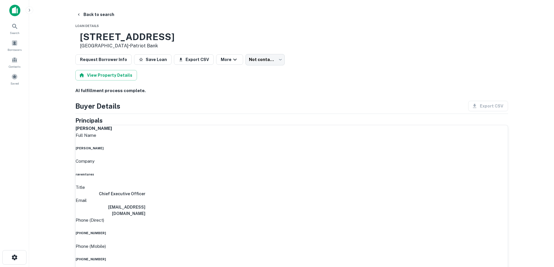
click at [258, 151] on h6 "[PERSON_NAME]" at bounding box center [292, 148] width 432 height 5
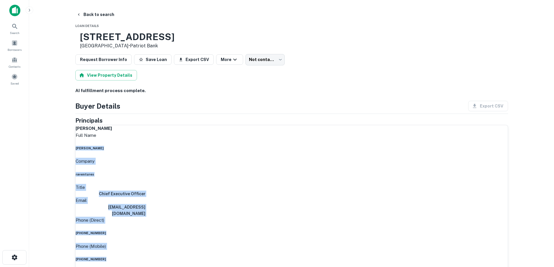
drag, startPoint x: 258, startPoint y: 158, endPoint x: 283, endPoint y: 244, distance: 89.8
click at [283, 244] on div "Full Name [PERSON_NAME] Company raventures Title Chief Executive Officer Email …" at bounding box center [292, 233] width 432 height 203
drag, startPoint x: 285, startPoint y: 244, endPoint x: 258, endPoint y: 159, distance: 88.9
click at [258, 159] on div "Full Name [PERSON_NAME] Company raventures Title Chief Executive Officer Email …" at bounding box center [292, 233] width 432 height 203
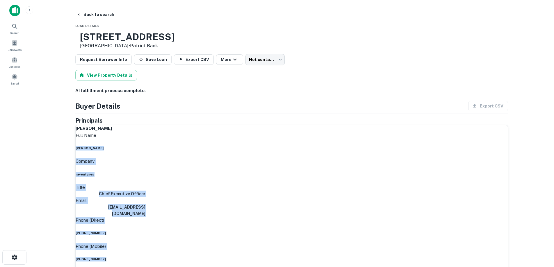
click at [257, 151] on div "Full Name [PERSON_NAME]" at bounding box center [292, 141] width 432 height 19
drag, startPoint x: 257, startPoint y: 158, endPoint x: 289, endPoint y: 248, distance: 95.0
click at [289, 248] on div "Full Name [PERSON_NAME] Company raventures Title Chief Executive Officer Email …" at bounding box center [292, 233] width 432 height 203
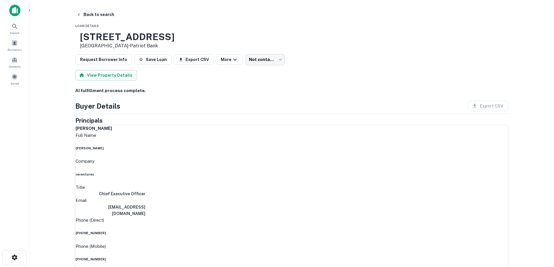
drag, startPoint x: 287, startPoint y: 244, endPoint x: 285, endPoint y: 219, distance: 24.9
click at [285, 220] on div "Full Name [PERSON_NAME] Company raventures Title Chief Executive Officer Email …" at bounding box center [292, 233] width 432 height 203
click at [258, 151] on h6 "[PERSON_NAME]" at bounding box center [292, 148] width 432 height 5
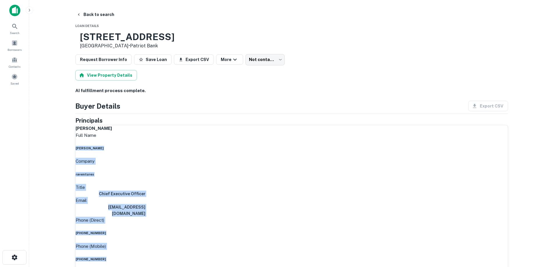
drag, startPoint x: 258, startPoint y: 163, endPoint x: 283, endPoint y: 247, distance: 88.1
click at [283, 247] on div "Full Name [PERSON_NAME] Company raventures Title Chief Executive Officer Email …" at bounding box center [292, 233] width 432 height 203
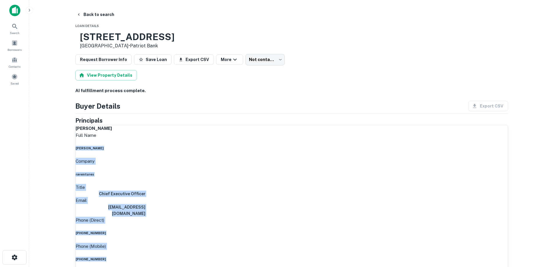
drag, startPoint x: 286, startPoint y: 241, endPoint x: 255, endPoint y: 158, distance: 88.6
click at [255, 158] on div "Full Name [PERSON_NAME] Company raventures Title Chief Executive Officer Email …" at bounding box center [292, 233] width 432 height 203
click at [255, 151] on div "Full Name [PERSON_NAME]" at bounding box center [292, 141] width 432 height 19
drag, startPoint x: 255, startPoint y: 158, endPoint x: 314, endPoint y: 260, distance: 117.7
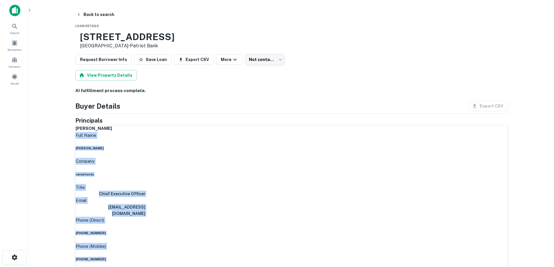
drag, startPoint x: 320, startPoint y: 259, endPoint x: 134, endPoint y: 137, distance: 222.0
click at [179, 132] on div "[PERSON_NAME]" at bounding box center [292, 128] width 432 height 7
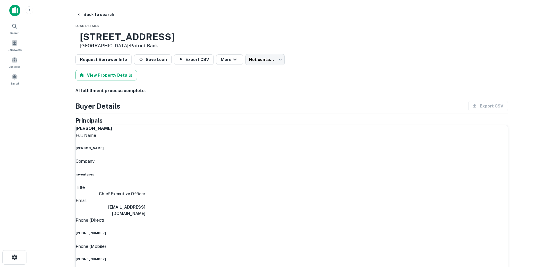
click at [270, 257] on h6 "[PHONE_NUMBER]" at bounding box center [292, 259] width 432 height 5
click at [276, 231] on h6 "[PHONE_NUMBER]" at bounding box center [292, 233] width 432 height 5
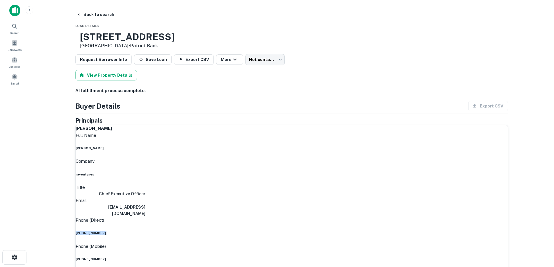
click at [276, 231] on h6 "[PHONE_NUMBER]" at bounding box center [292, 233] width 432 height 5
drag, startPoint x: 276, startPoint y: 213, endPoint x: 100, endPoint y: 12, distance: 266.6
click at [100, 12] on button "Back to search" at bounding box center [95, 14] width 42 height 10
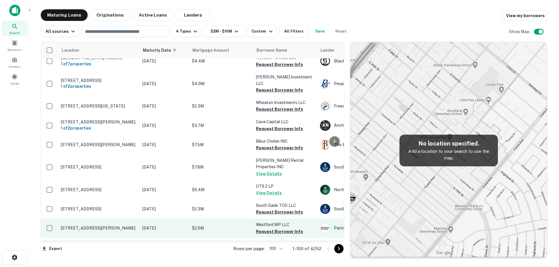
scroll to position [860, 0]
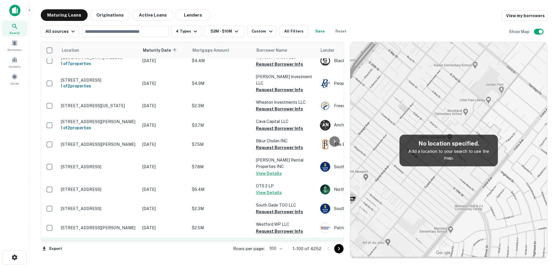
click at [165, 238] on td "[DATE]" at bounding box center [163, 247] width 49 height 19
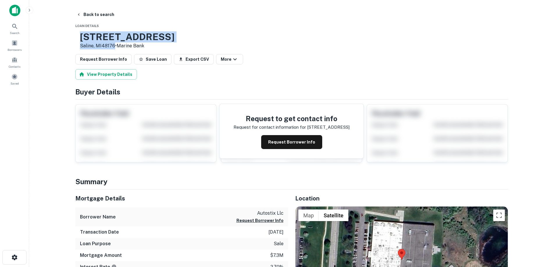
drag, startPoint x: 99, startPoint y: 35, endPoint x: 134, endPoint y: 47, distance: 36.5
click at [134, 47] on div "[STREET_ADDRESS] • Marine Bank" at bounding box center [127, 40] width 95 height 18
click at [93, 16] on button "Back to search" at bounding box center [95, 14] width 42 height 10
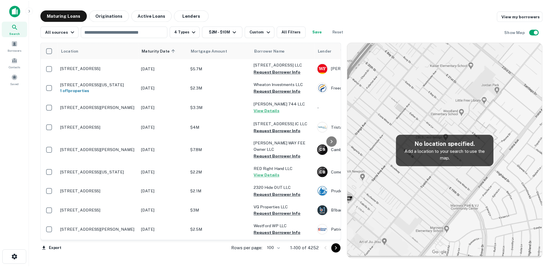
scroll to position [1093, 0]
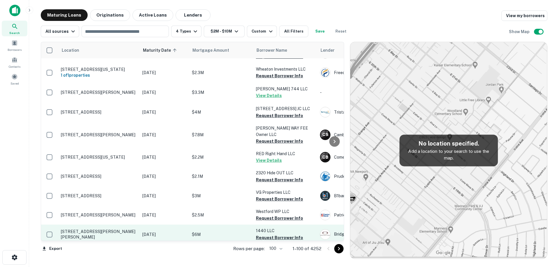
click at [139, 225] on td "[STREET_ADDRESS][PERSON_NAME][PERSON_NAME]" at bounding box center [98, 234] width 81 height 19
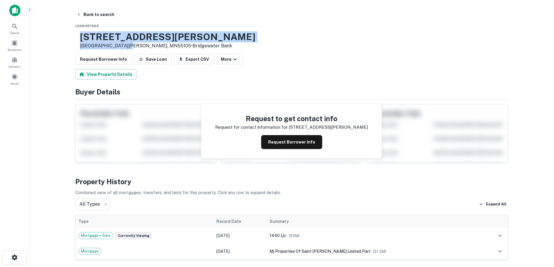
drag, startPoint x: 104, startPoint y: 38, endPoint x: 144, endPoint y: 48, distance: 41.1
click at [144, 48] on div "[STREET_ADDRESS][PERSON_NAME][PERSON_NAME] • [GEOGRAPHIC_DATA]" at bounding box center [167, 40] width 175 height 18
click at [274, 145] on button "Request Borrower Info" at bounding box center [291, 142] width 61 height 14
click at [153, 40] on h3 "[STREET_ADDRESS][PERSON_NAME]" at bounding box center [167, 36] width 175 height 11
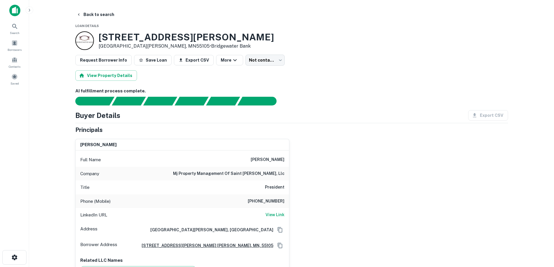
click at [257, 174] on h6 "mj property management of saint paul, llc" at bounding box center [228, 174] width 111 height 7
copy h6 "mj property management of saint paul, llc"
click at [106, 18] on button "Back to search" at bounding box center [95, 14] width 42 height 10
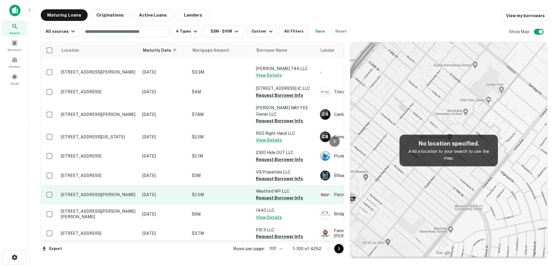
scroll to position [1122, 0]
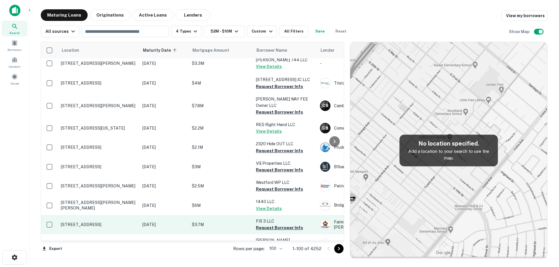
click at [152, 222] on p "[DATE]" at bounding box center [164, 225] width 44 height 6
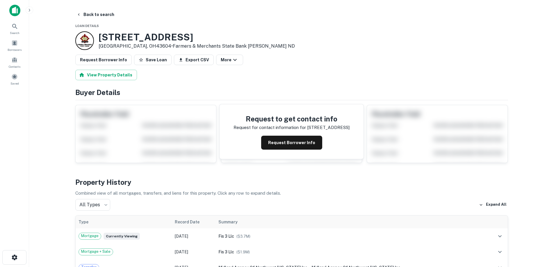
click at [101, 35] on h3 "102 N Summit St" at bounding box center [197, 37] width 196 height 11
drag, startPoint x: 100, startPoint y: 35, endPoint x: 136, endPoint y: 45, distance: 37.1
click at [136, 45] on div "102 N Summit St Toledo, OH43604 • Farmers & Merchants State Bank Langdon ND" at bounding box center [197, 41] width 196 height 18
copy div "[STREET_ADDRESS]"
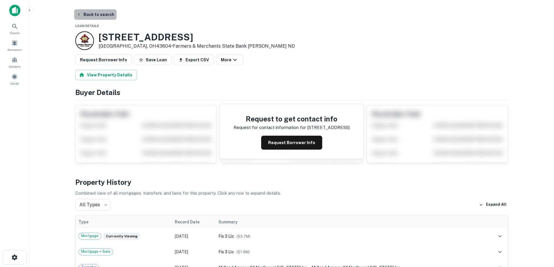
click at [104, 15] on button "Back to search" at bounding box center [95, 14] width 42 height 10
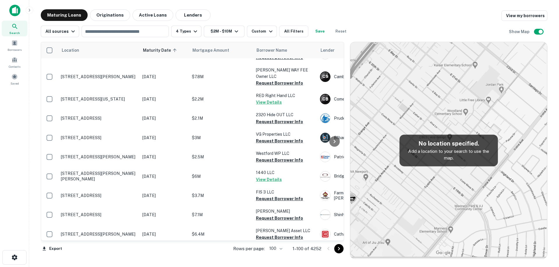
scroll to position [1180, 0]
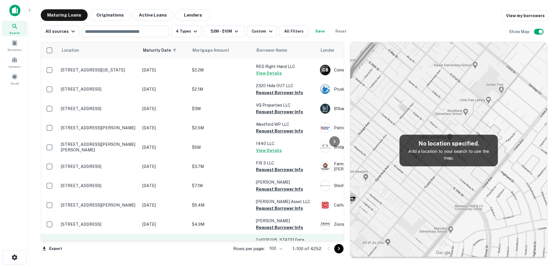
click at [133, 244] on p "[STREET_ADDRESS]" at bounding box center [99, 246] width 76 height 5
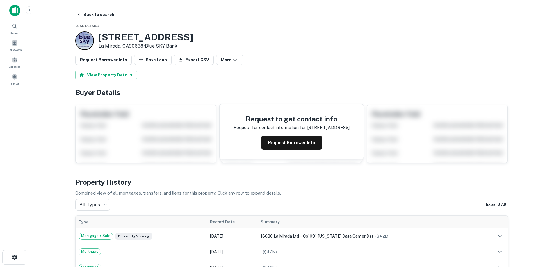
drag, startPoint x: 95, startPoint y: 33, endPoint x: 145, endPoint y: 44, distance: 50.6
click at [145, 44] on div "16680 Valley View Ave La Mirada, CA90638 • Blue SKY Bank" at bounding box center [134, 40] width 118 height 19
copy div "16680 Valley View Ave La Mirada, CA90638 •"
click at [95, 14] on button "Back to search" at bounding box center [95, 14] width 42 height 10
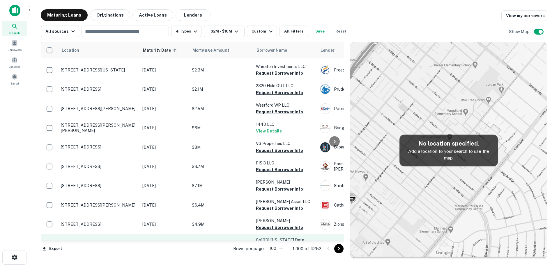
scroll to position [1209, 0]
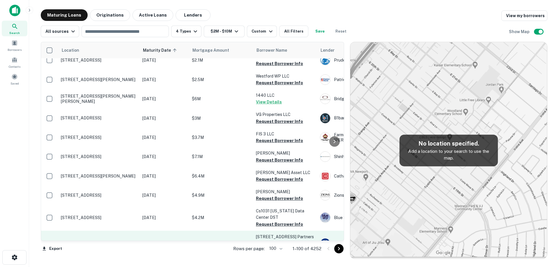
click at [134, 241] on p "[STREET_ADDRESS]" at bounding box center [99, 243] width 76 height 5
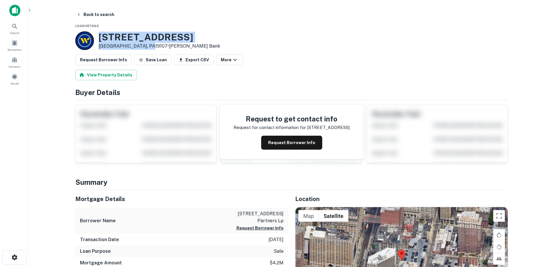
drag, startPoint x: 117, startPoint y: 40, endPoint x: 145, endPoint y: 45, distance: 28.4
click at [145, 45] on div "1334 Walnut St Philadelphia, PA19107 • Webster Bank" at bounding box center [160, 41] width 122 height 18
click at [103, 17] on button "Back to search" at bounding box center [95, 14] width 42 height 10
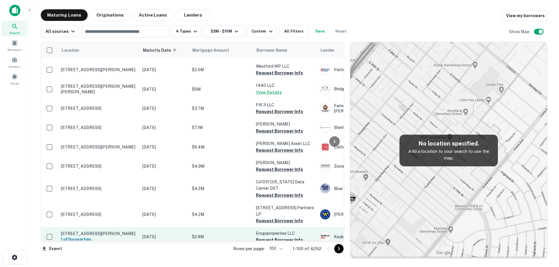
scroll to position [1267, 0]
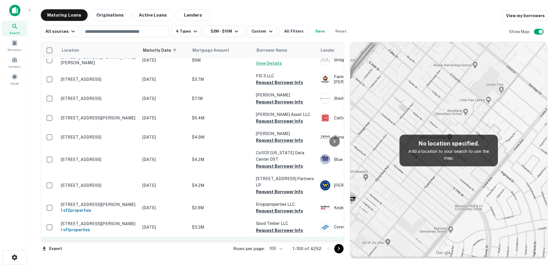
click at [140, 237] on td "[DATE]" at bounding box center [163, 246] width 49 height 19
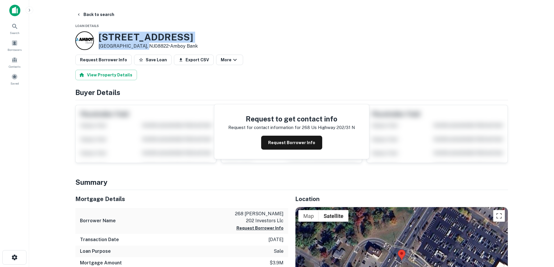
drag, startPoint x: 99, startPoint y: 35, endPoint x: 145, endPoint y: 46, distance: 47.3
click at [145, 46] on div "268 Us Highway 202/31 N Flemington, NJ08822 • Amboy Bank" at bounding box center [148, 41] width 99 height 18
copy div "[STREET_ADDRESS]"
click at [107, 15] on button "Back to search" at bounding box center [95, 14] width 42 height 10
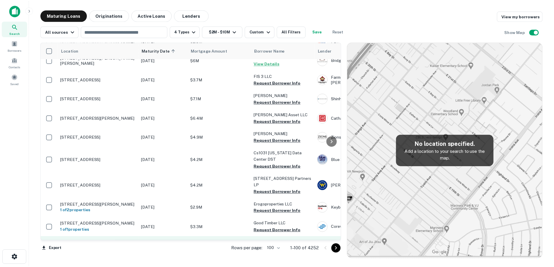
scroll to position [1296, 0]
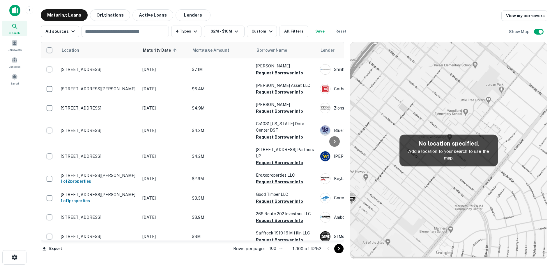
click at [139, 247] on td "[DATE]" at bounding box center [163, 256] width 49 height 19
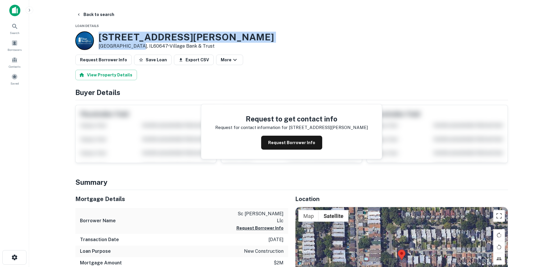
drag, startPoint x: 105, startPoint y: 36, endPoint x: 136, endPoint y: 47, distance: 32.5
click at [136, 47] on div "3756 W DICKENS AVE Chicago, IL60647 • Village Bank & Trust" at bounding box center [174, 40] width 199 height 19
copy div "3756 W DICKENS AVE Chicago, IL60647"
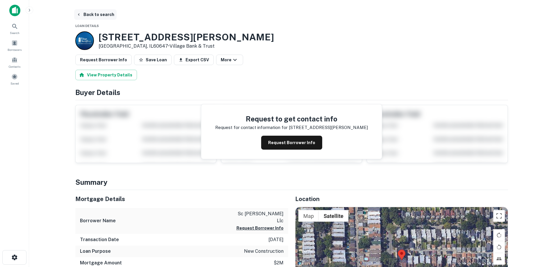
click at [90, 15] on button "Back to search" at bounding box center [95, 14] width 42 height 10
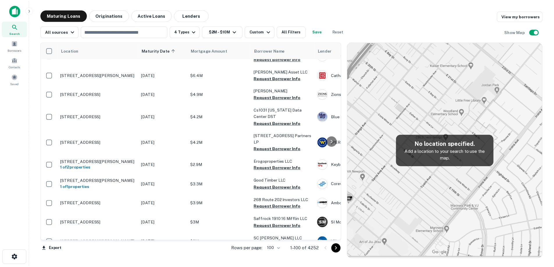
scroll to position [1325, 0]
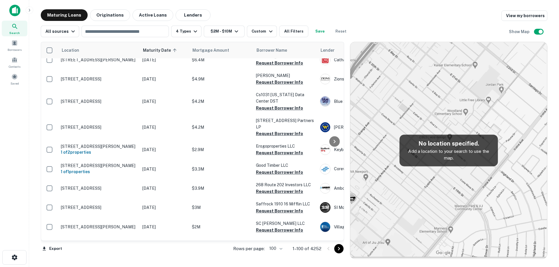
click at [136, 266] on p "[STREET_ADDRESS]" at bounding box center [99, 268] width 76 height 5
